Goal: Information Seeking & Learning: Learn about a topic

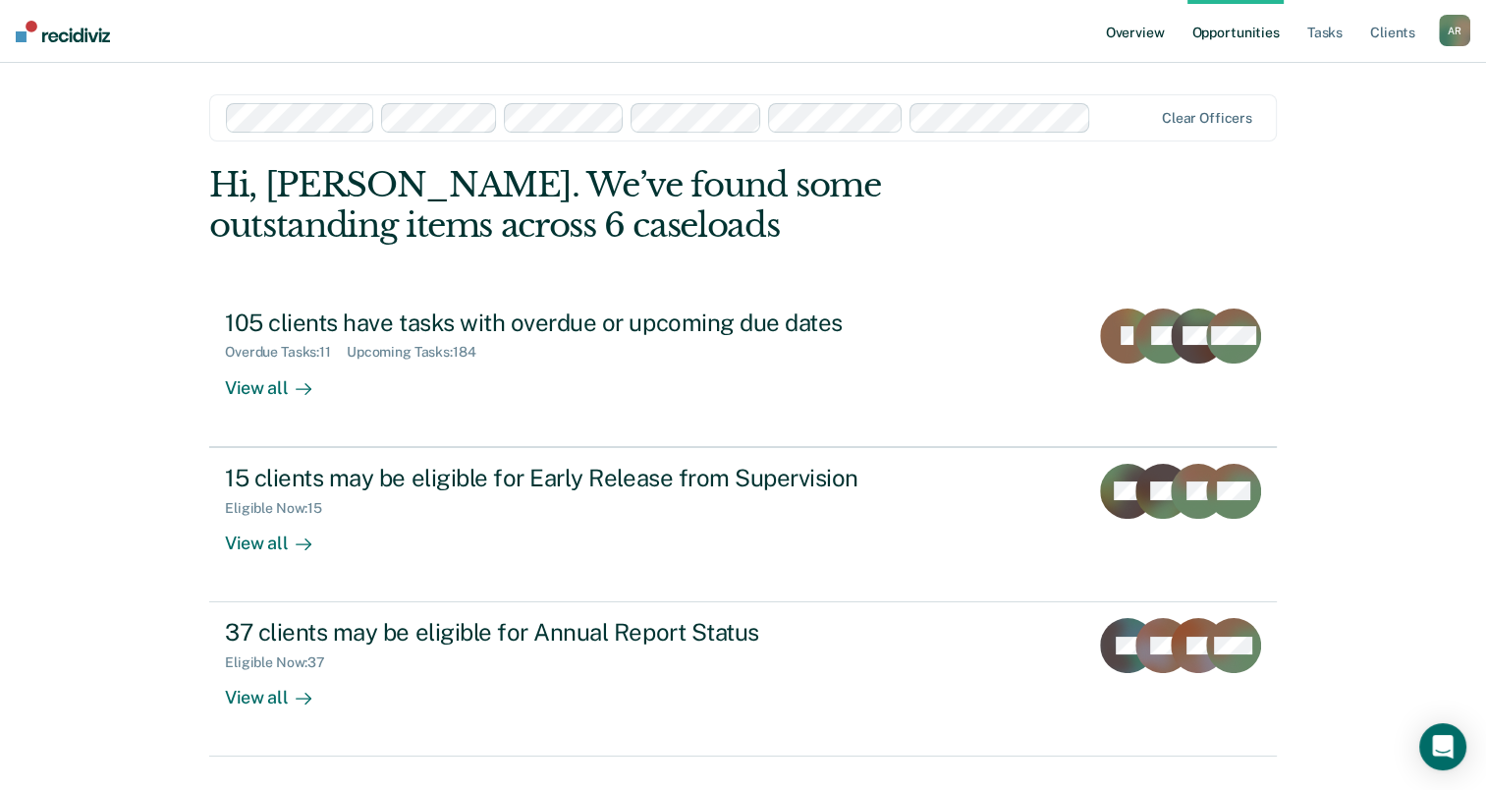
click at [1139, 34] on link "Overview" at bounding box center [1135, 31] width 67 height 63
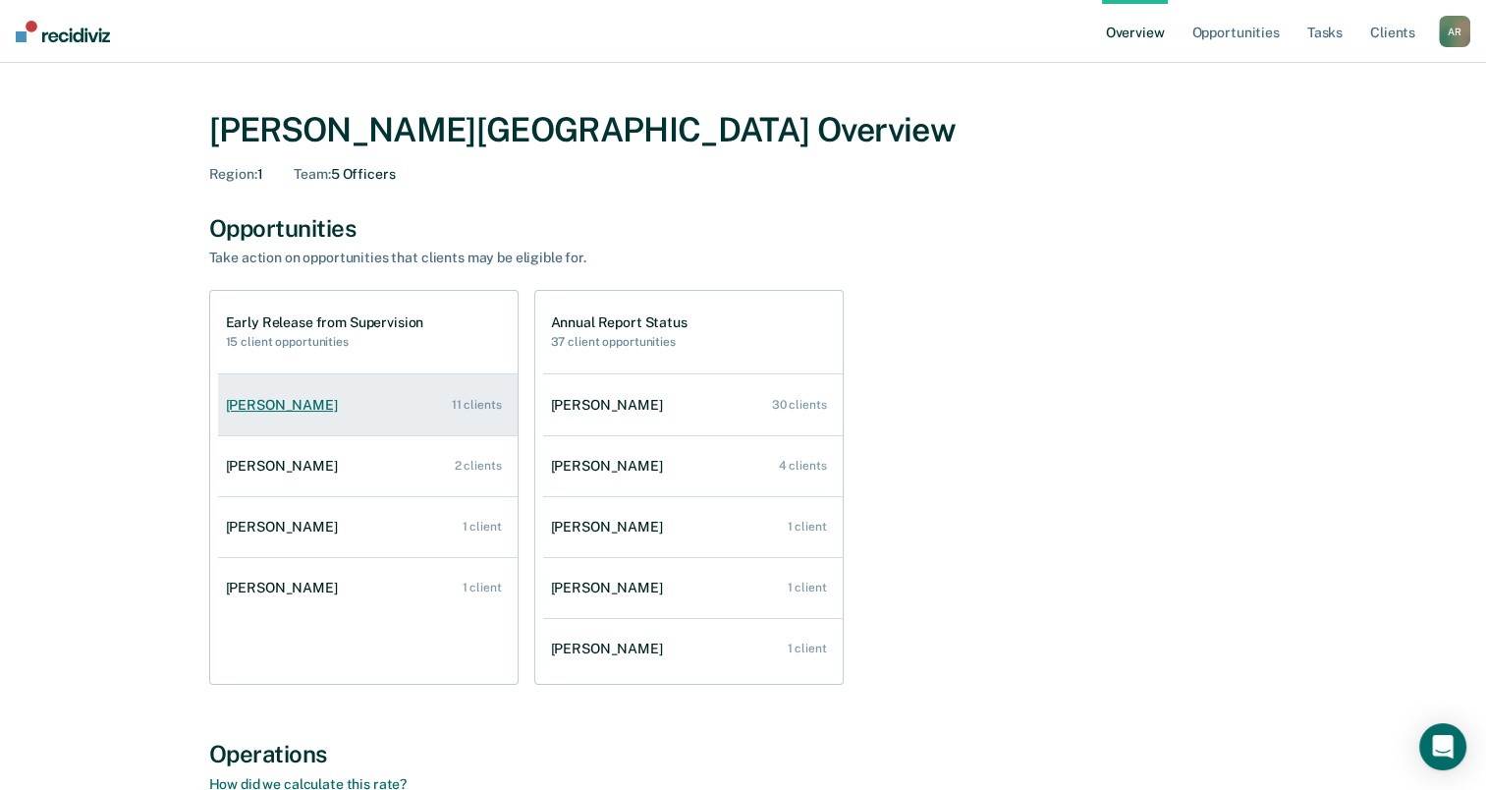
click at [264, 403] on div "[PERSON_NAME]" at bounding box center [286, 405] width 120 height 17
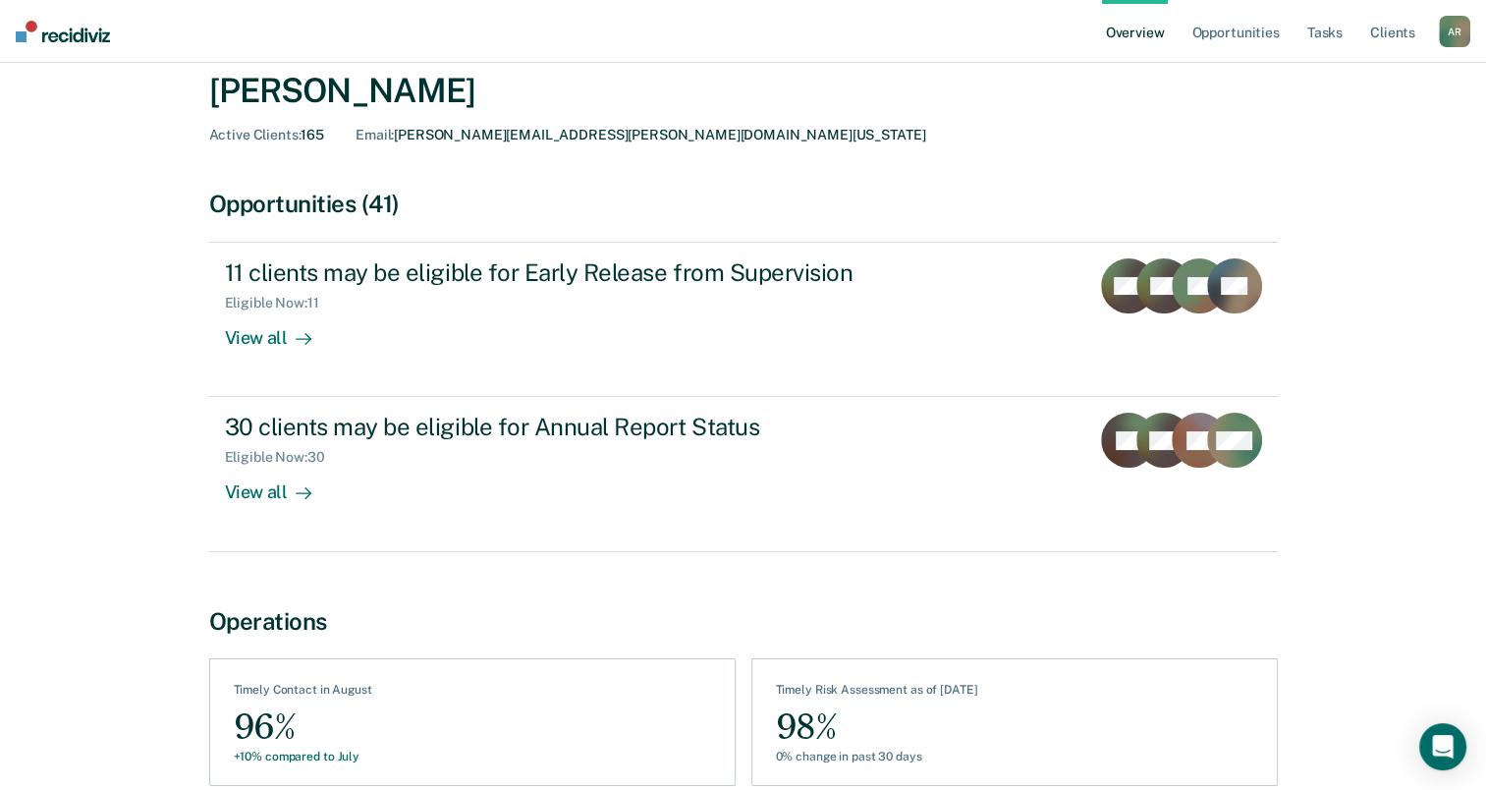
scroll to position [71, 0]
